Goal: Task Accomplishment & Management: Manage account settings

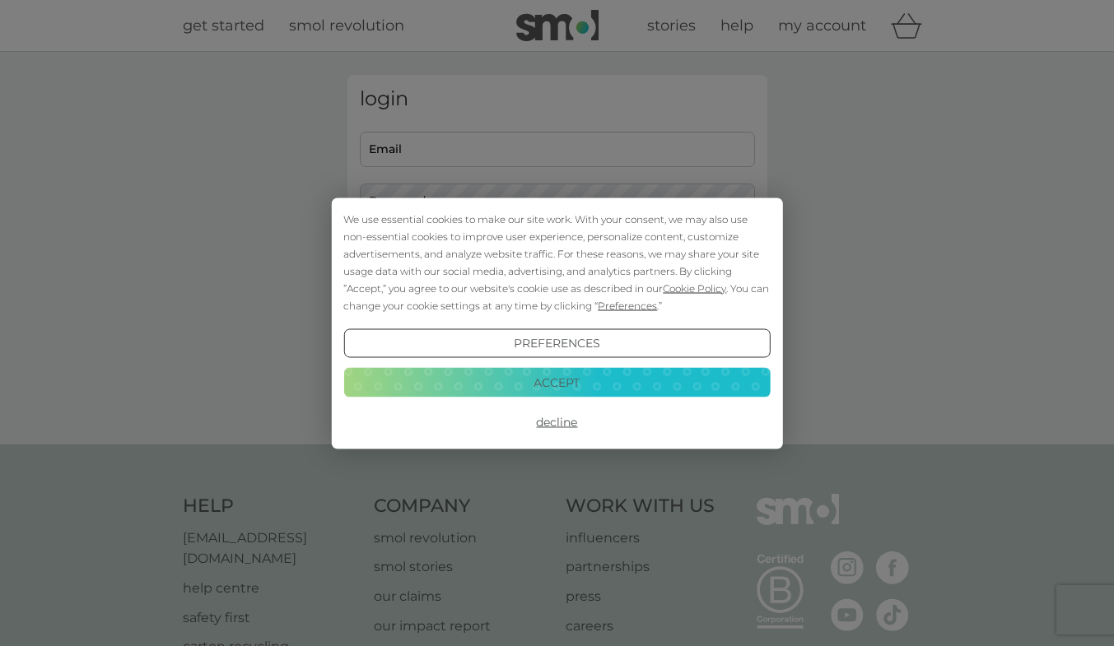
click at [553, 377] on button "Accept" at bounding box center [556, 383] width 426 height 30
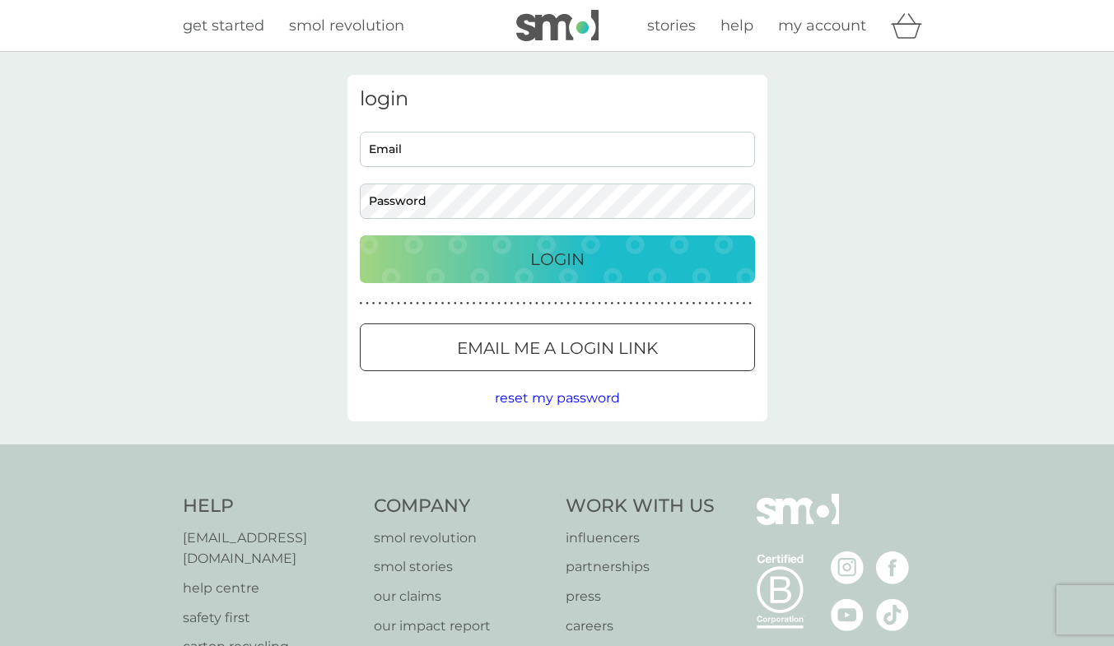
click at [433, 155] on input "Email" at bounding box center [557, 149] width 395 height 35
type input "innagjy@gmail.com"
click at [360, 235] on button "Login" at bounding box center [557, 259] width 395 height 48
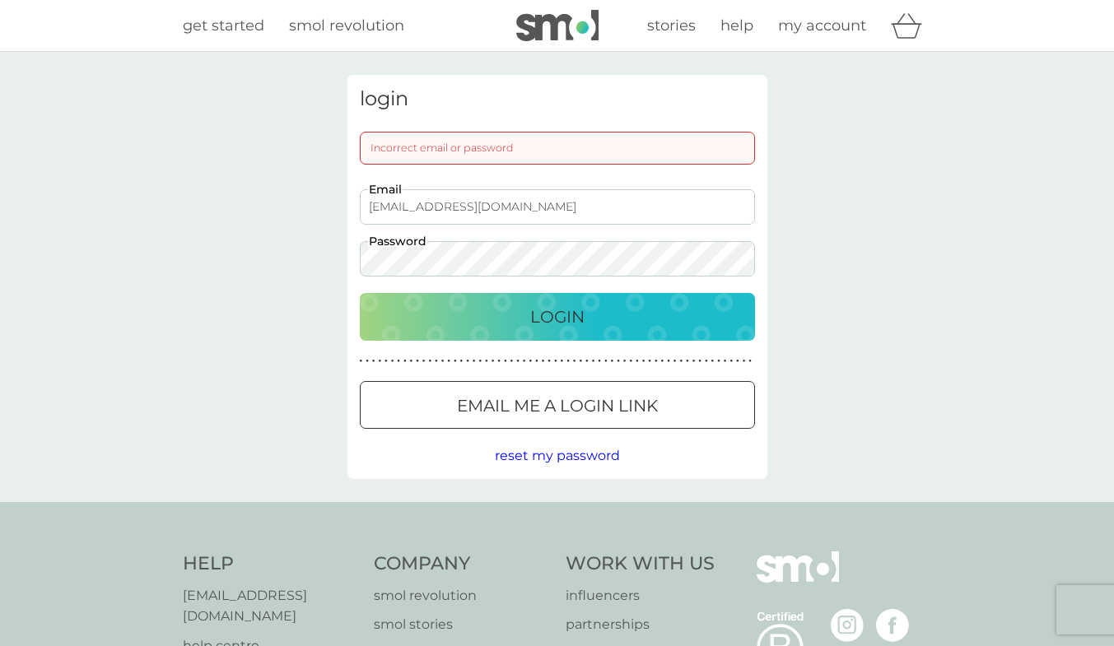
click at [360, 293] on button "Login" at bounding box center [557, 317] width 395 height 48
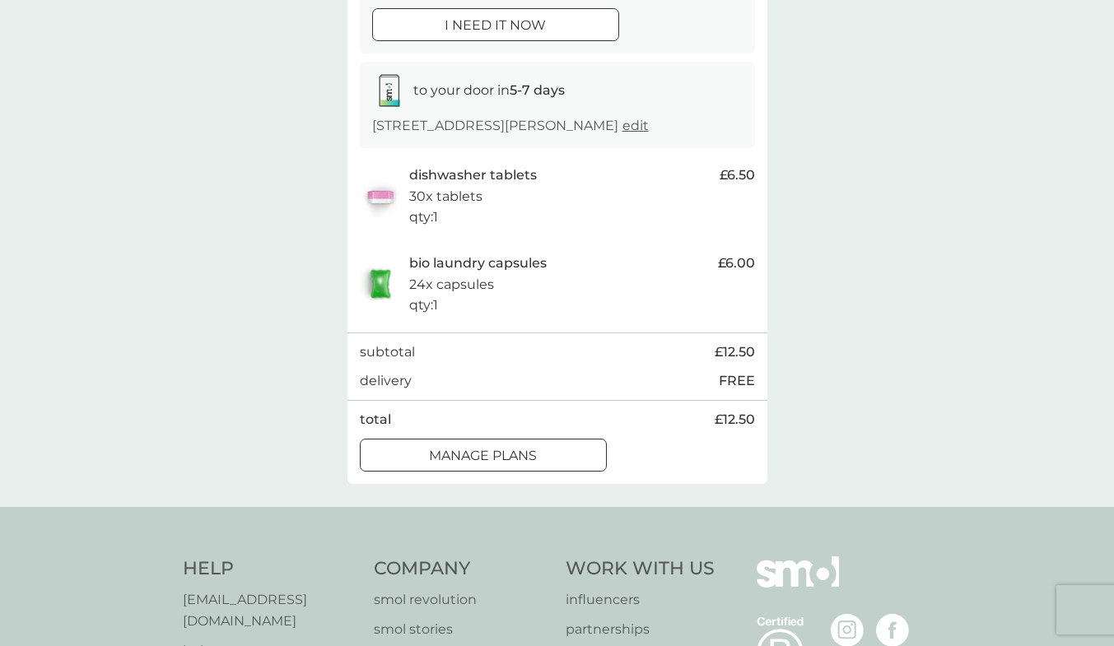
scroll to position [247, 0]
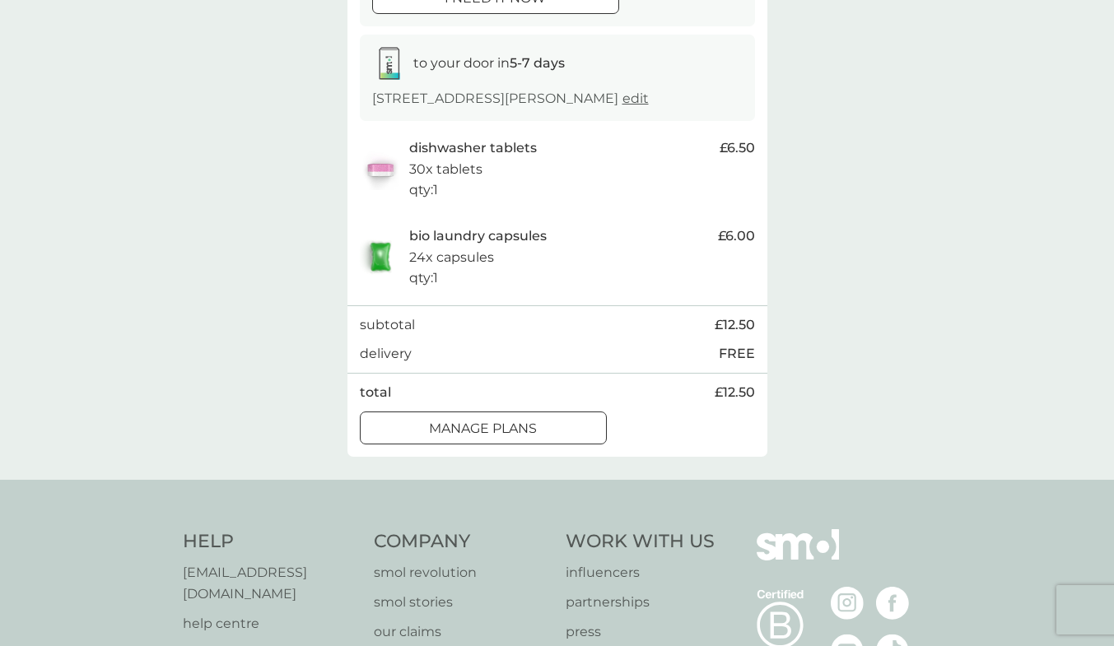
click at [493, 427] on div at bounding box center [482, 428] width 59 height 17
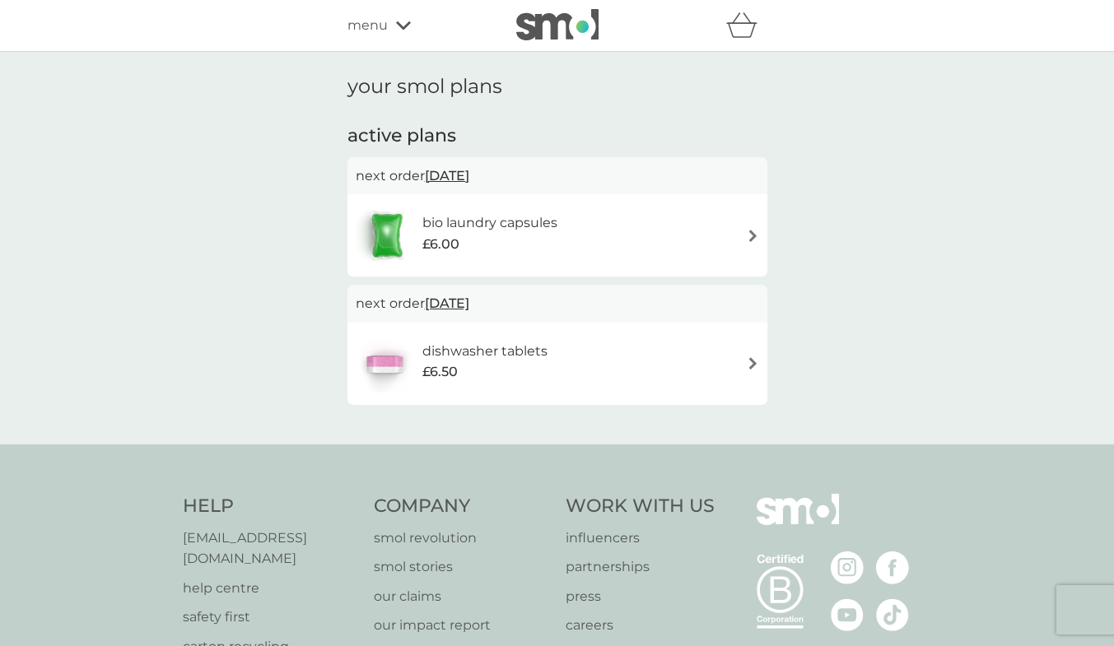
click at [750, 236] on img at bounding box center [752, 236] width 12 height 12
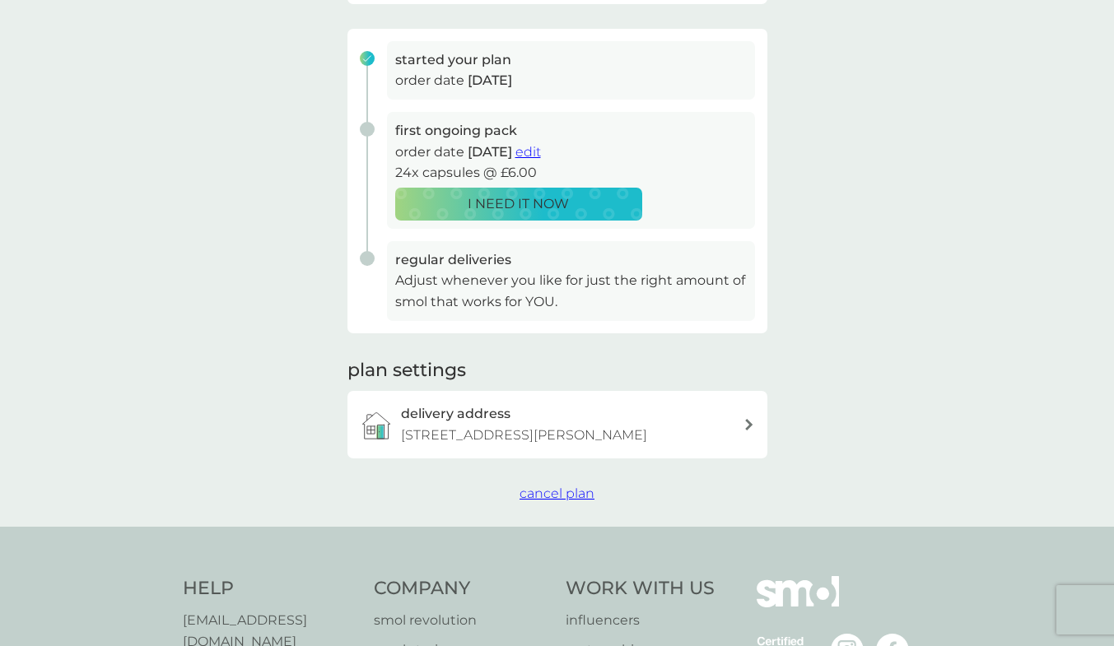
scroll to position [247, 0]
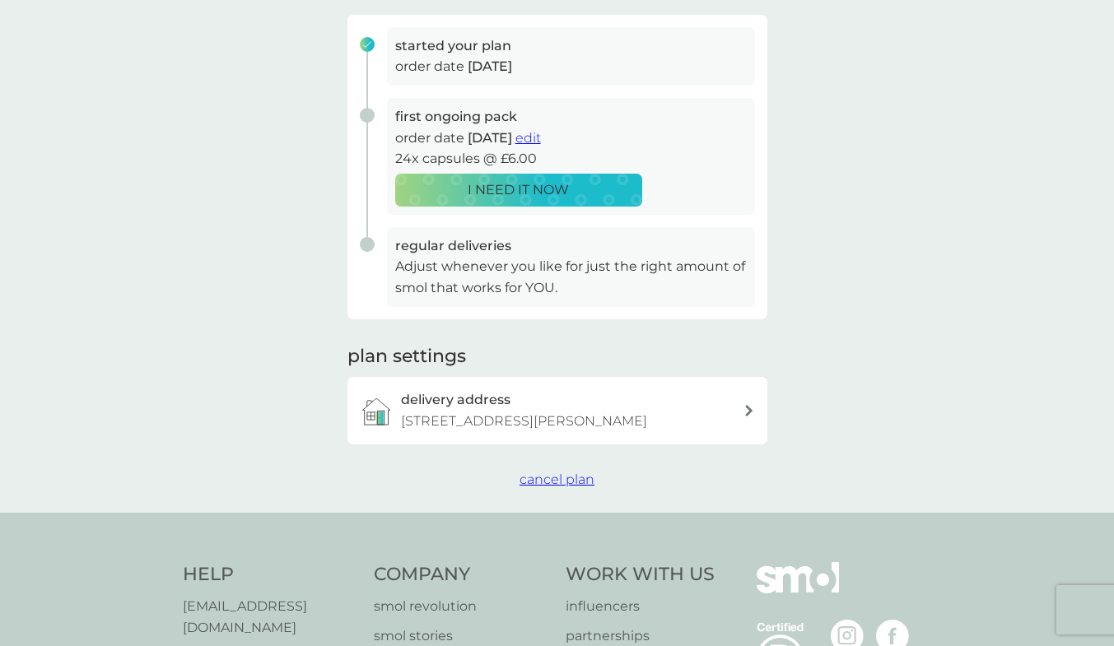
click at [543, 472] on span "cancel plan" at bounding box center [556, 480] width 75 height 16
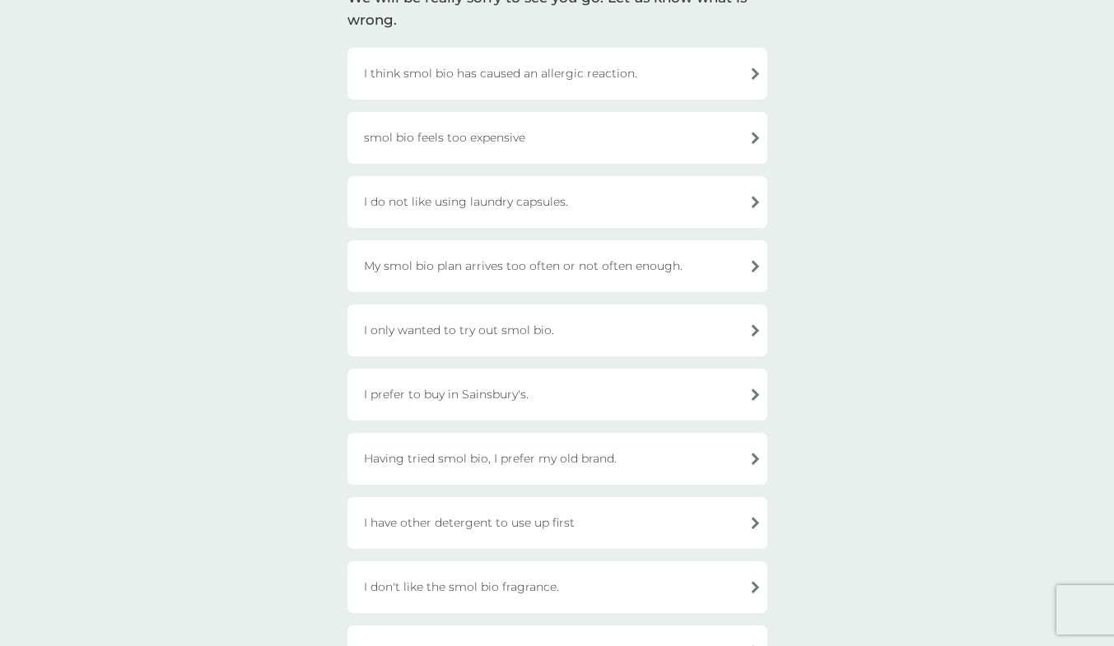
scroll to position [165, 0]
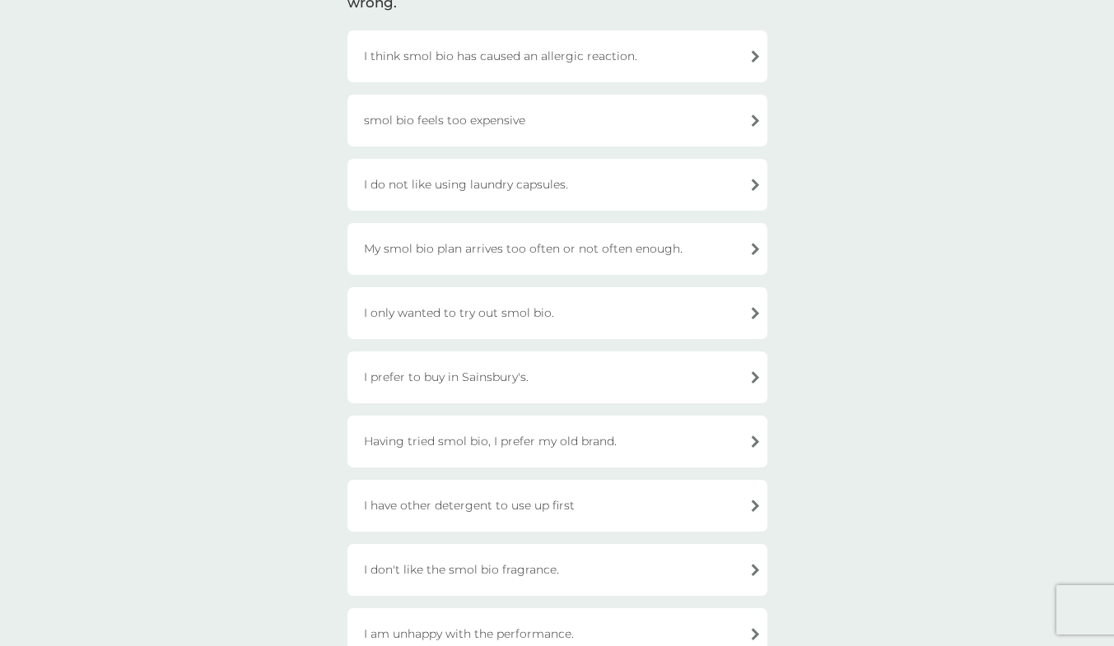
click at [519, 383] on div "I prefer to buy in Sainsbury's." at bounding box center [557, 377] width 420 height 52
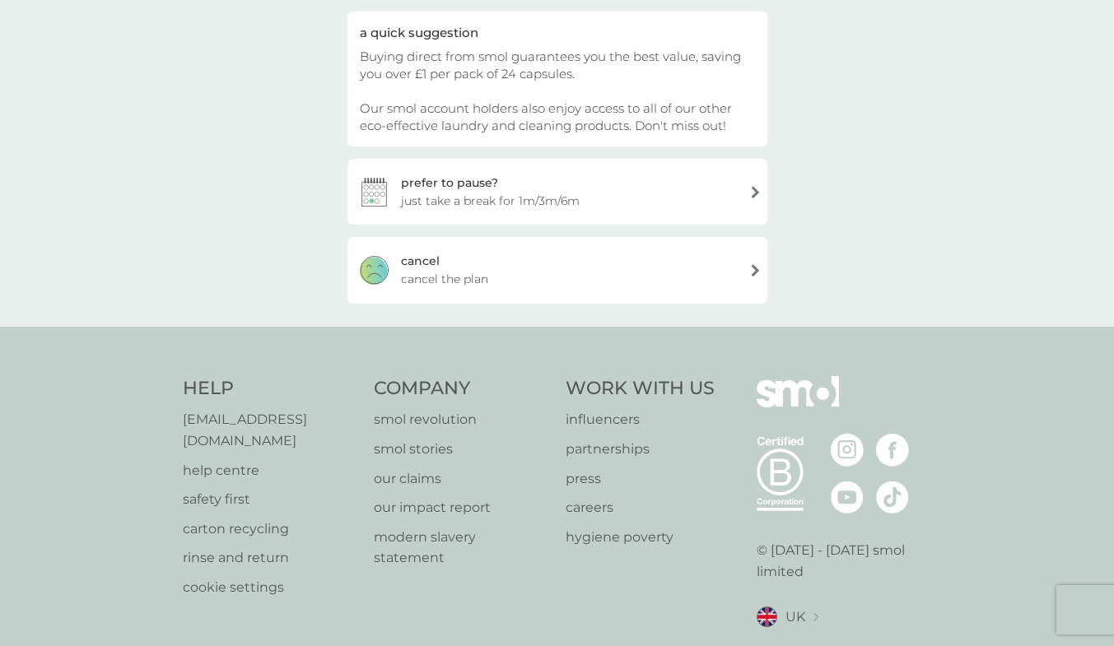
click at [445, 265] on div "[PERSON_NAME] the plan" at bounding box center [557, 270] width 420 height 66
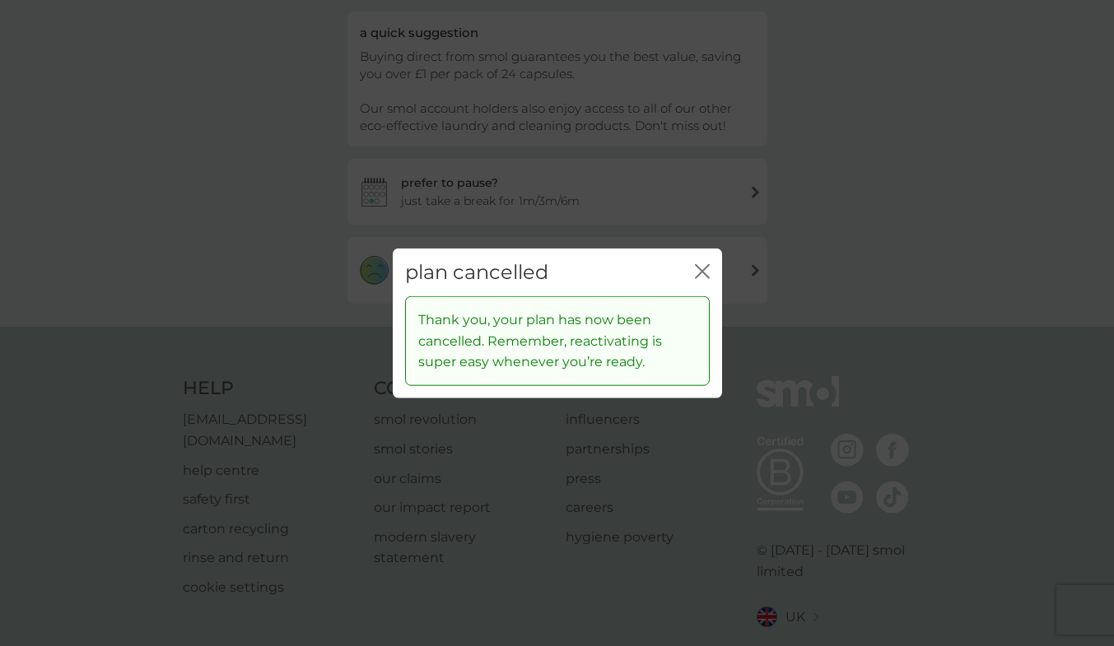
click at [709, 273] on div "plan cancelled close" at bounding box center [557, 272] width 329 height 49
click at [703, 273] on icon "close" at bounding box center [705, 270] width 7 height 13
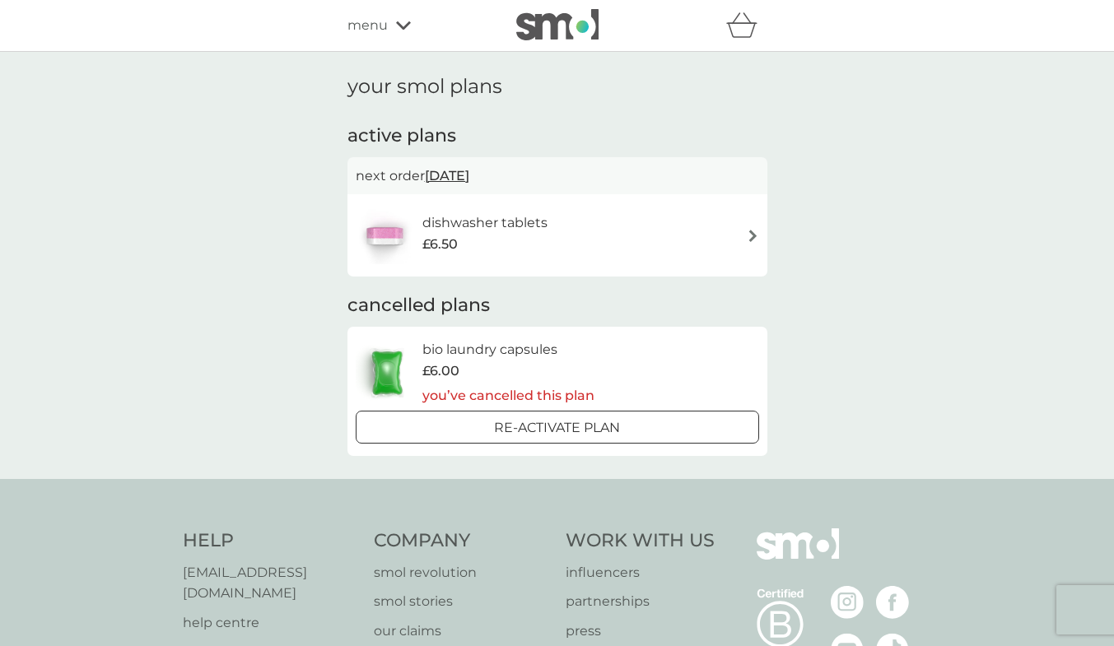
click at [533, 235] on div "£6.50" at bounding box center [484, 244] width 125 height 21
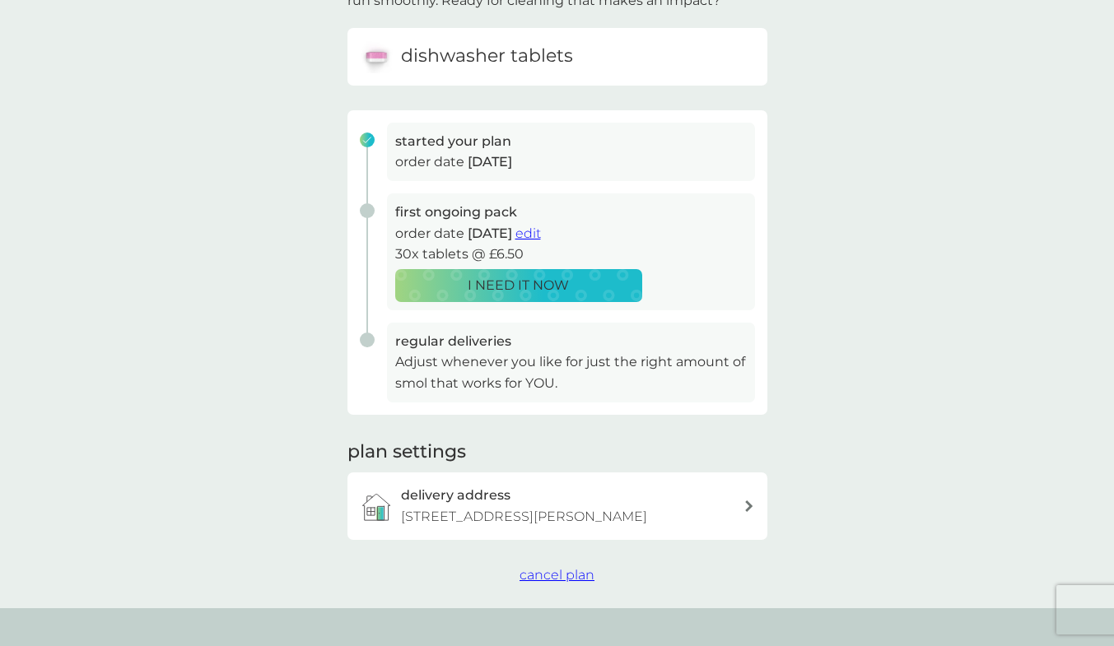
scroll to position [329, 0]
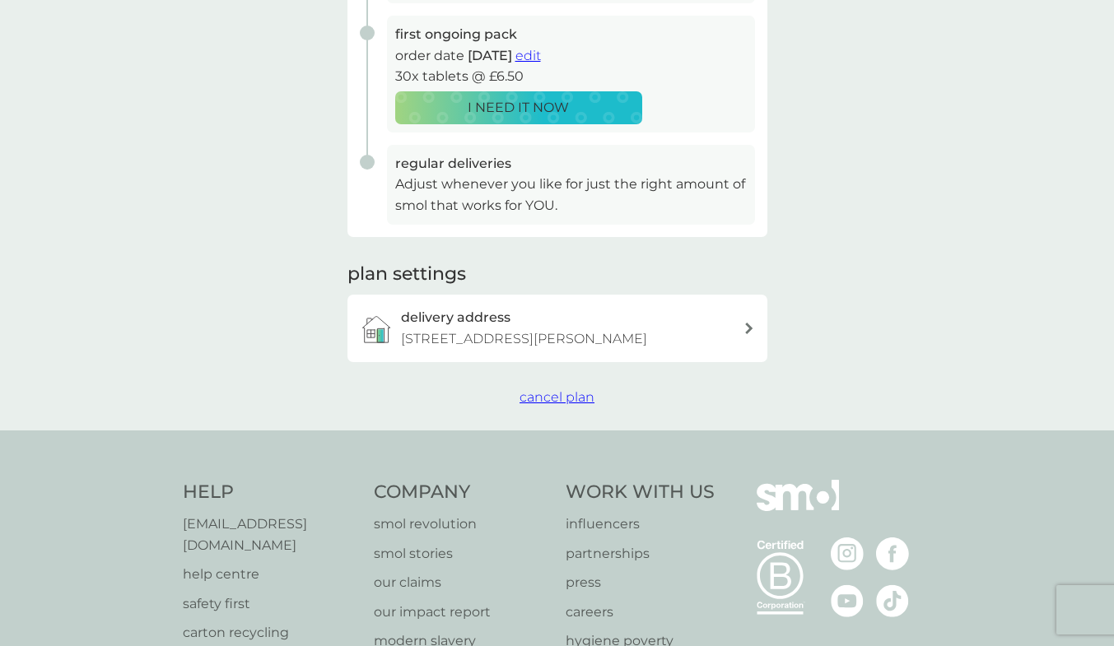
click at [525, 395] on span "cancel plan" at bounding box center [556, 397] width 75 height 16
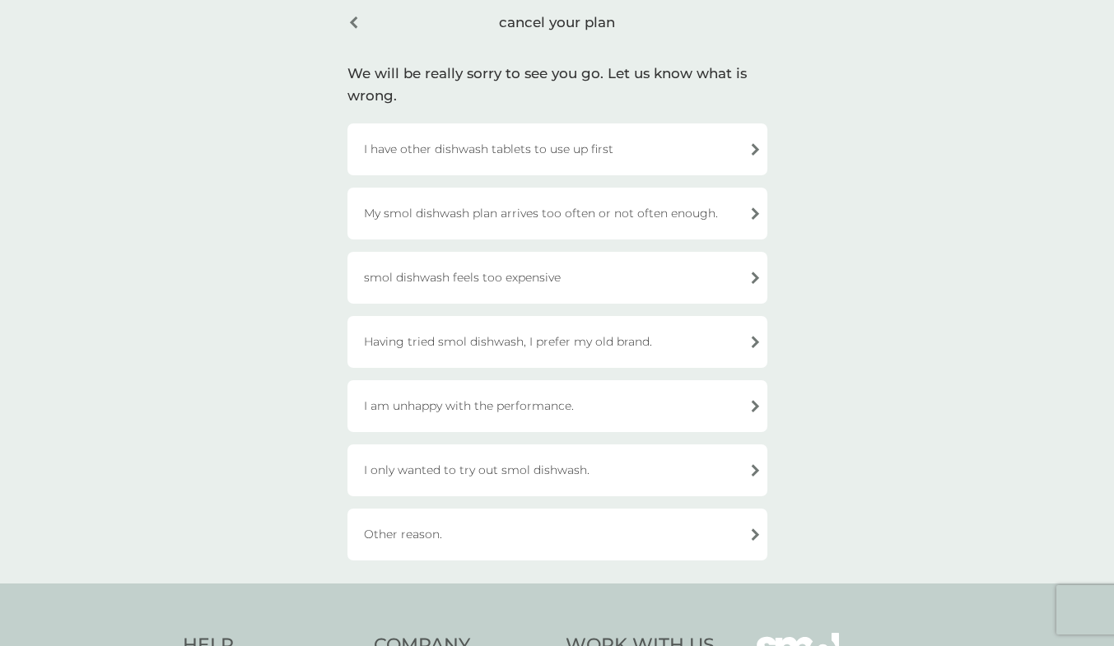
scroll to position [165, 0]
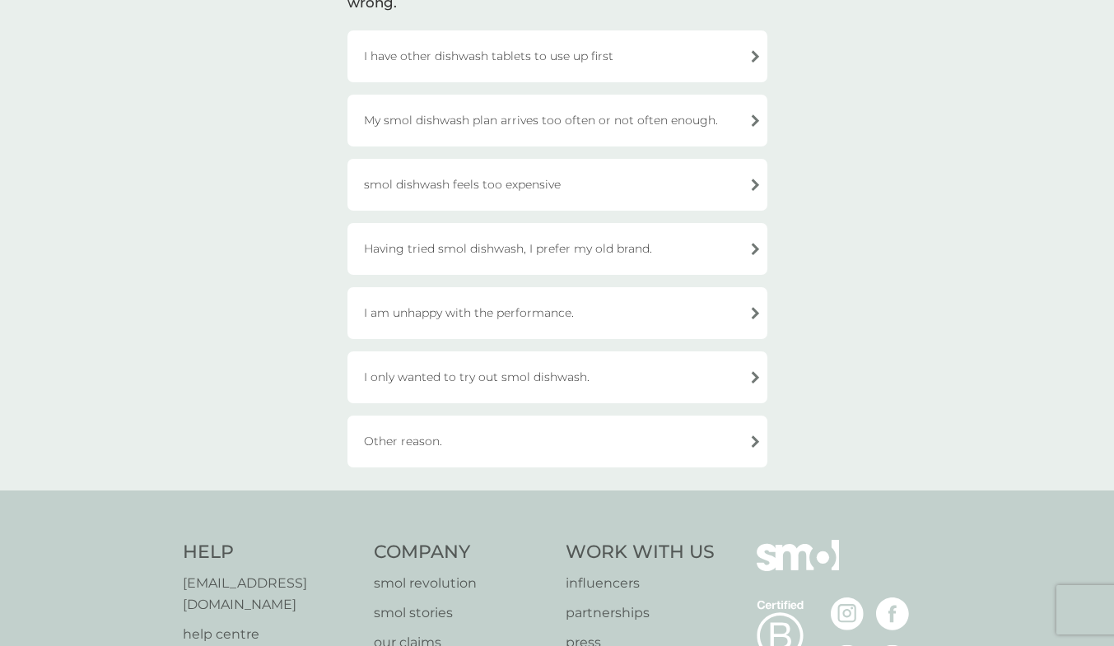
click at [618, 249] on div "Having tried smol dishwash, I prefer my old brand." at bounding box center [557, 249] width 420 height 52
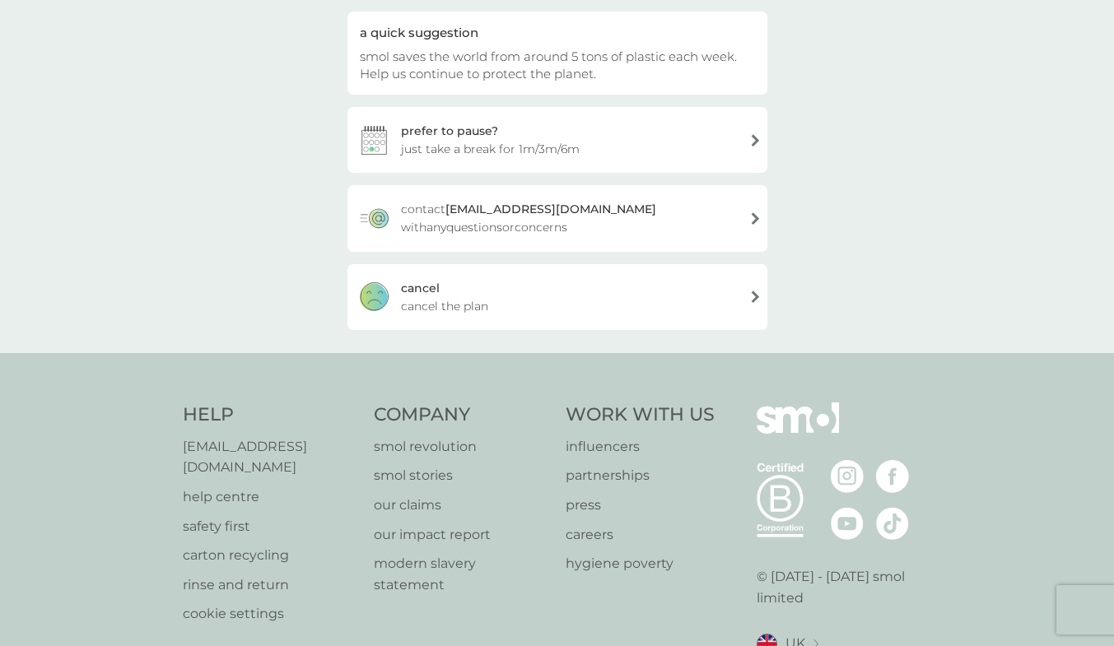
click at [466, 297] on span "cancel the plan" at bounding box center [444, 306] width 87 height 18
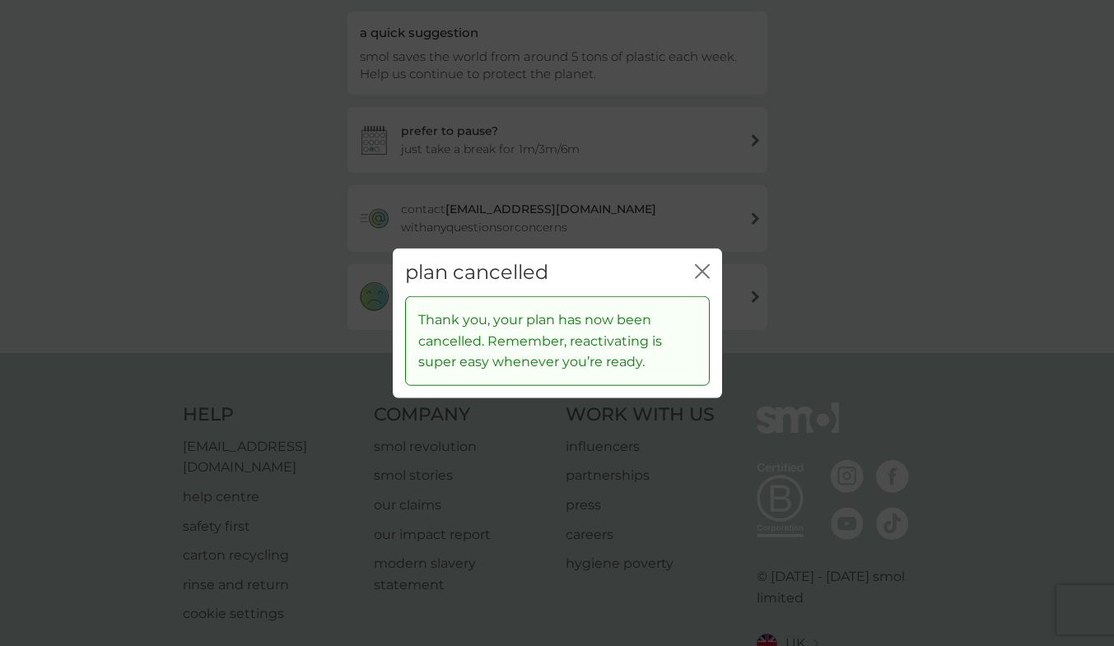
click at [700, 272] on icon "close" at bounding box center [702, 270] width 15 height 15
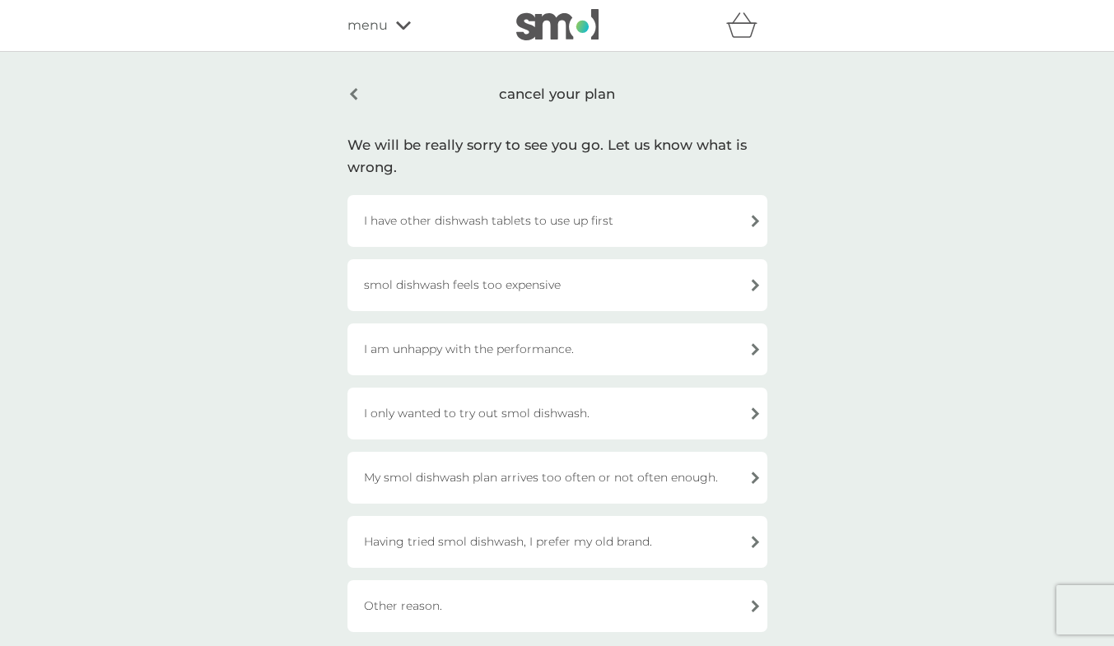
scroll to position [165, 0]
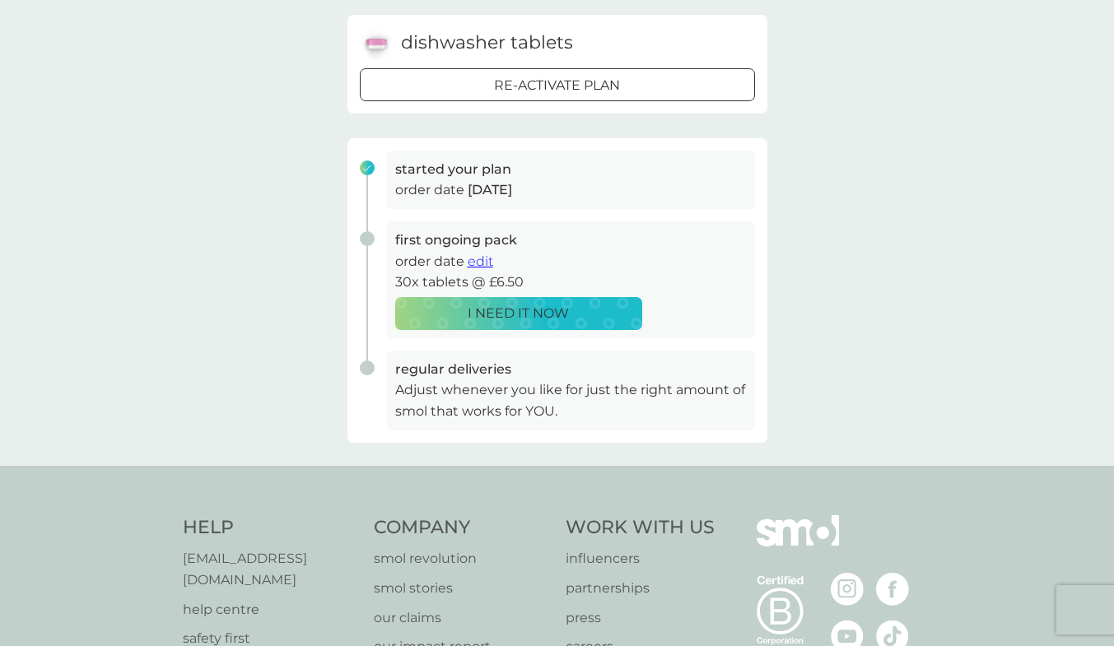
scroll to position [329, 0]
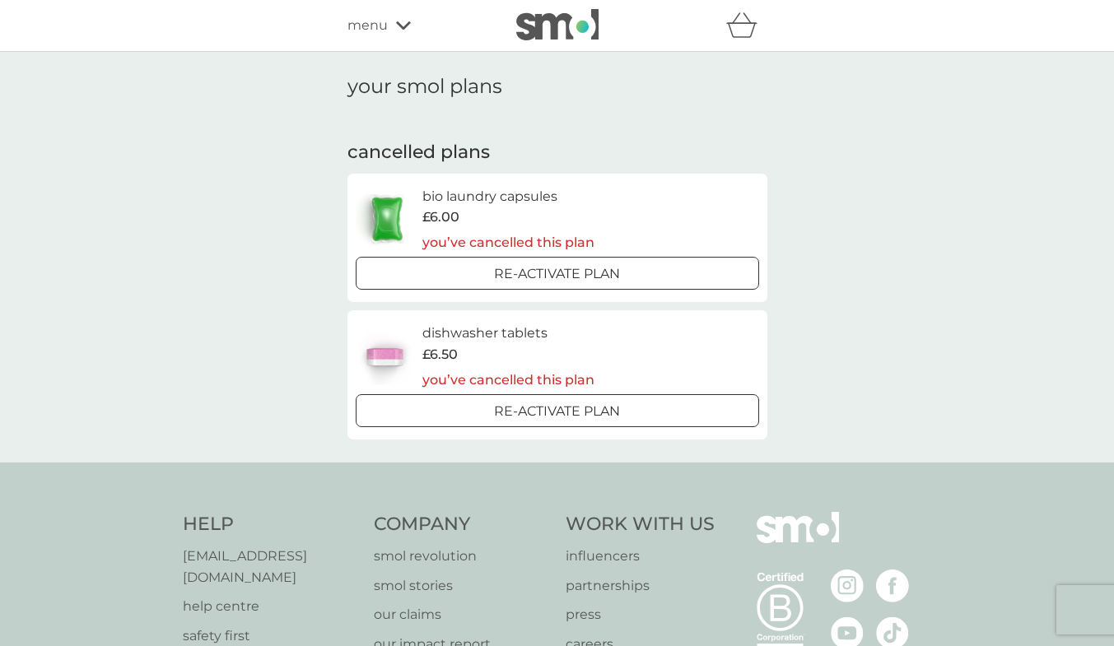
click at [531, 32] on img at bounding box center [557, 24] width 82 height 31
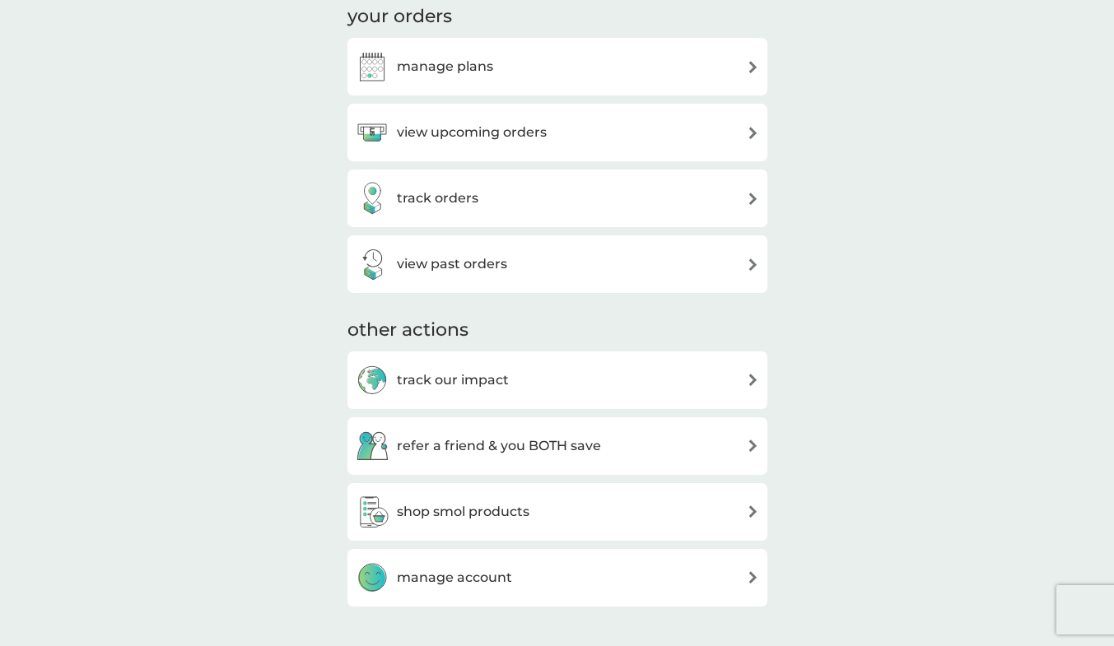
scroll to position [165, 0]
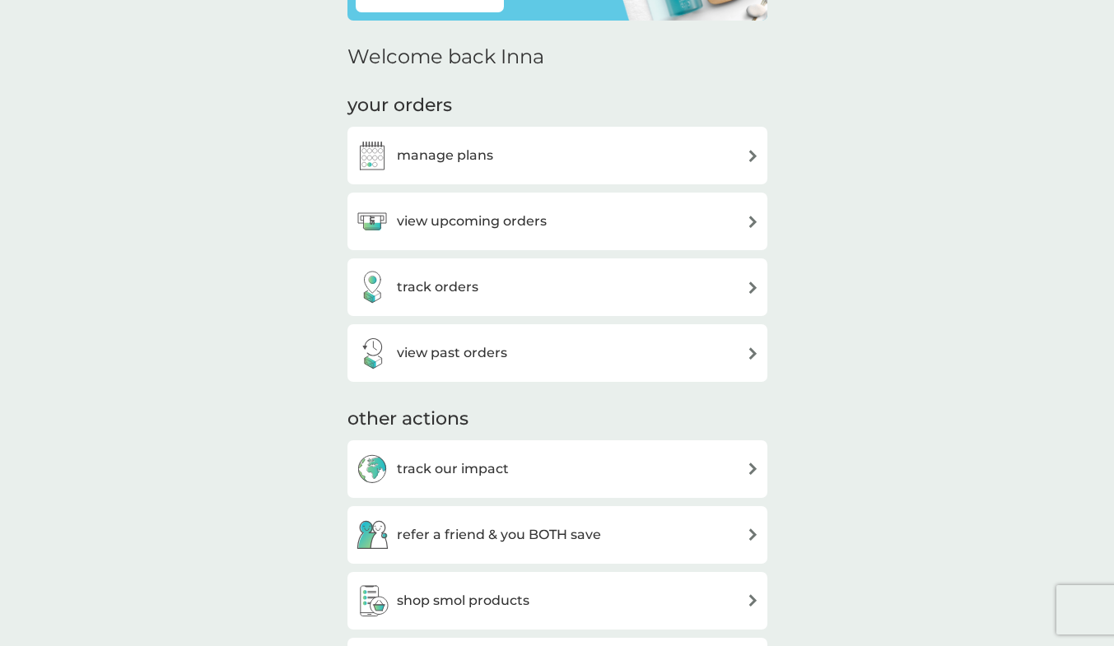
click at [484, 221] on h3 "view upcoming orders" at bounding box center [472, 221] width 150 height 21
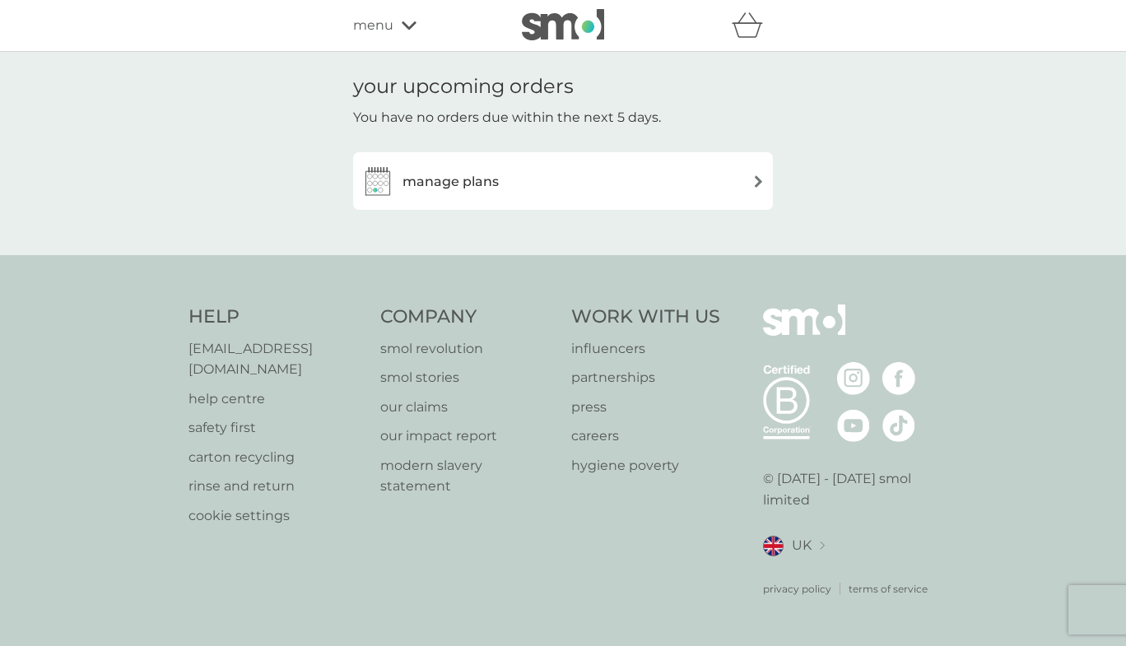
click at [611, 183] on div "manage plans" at bounding box center [562, 181] width 403 height 33
